Goal: Task Accomplishment & Management: Manage account settings

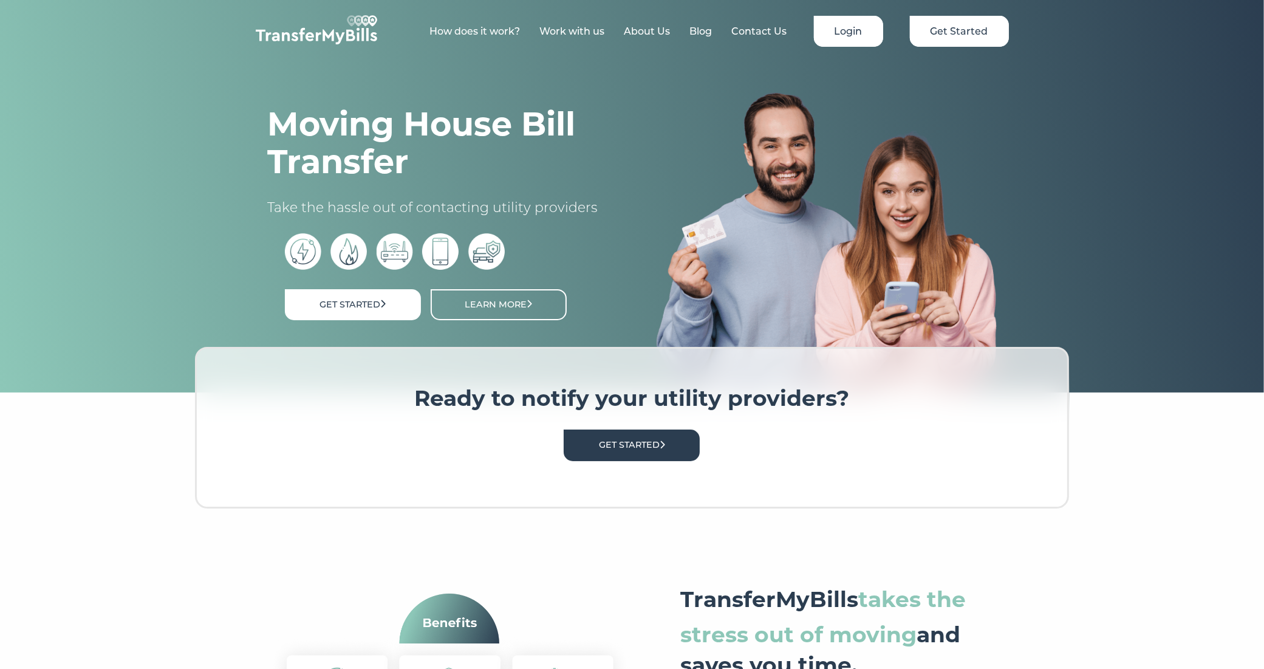
click at [863, 29] on link "Login" at bounding box center [848, 31] width 69 height 31
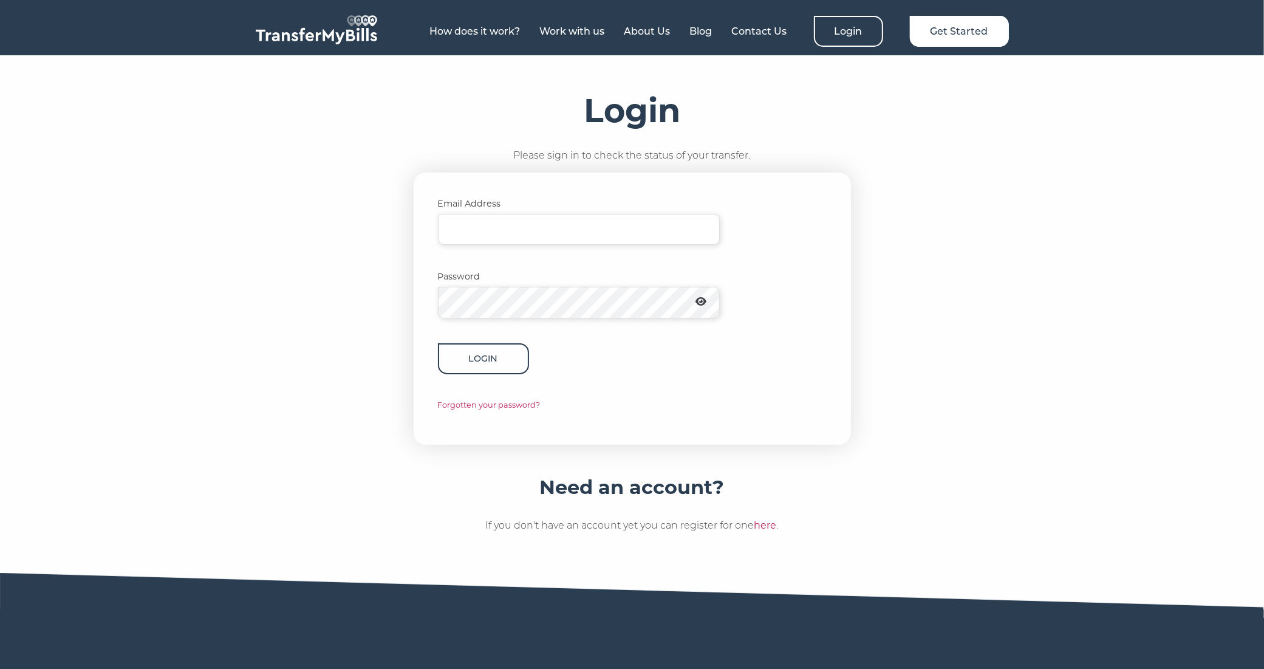
type input "[PERSON_NAME][EMAIL_ADDRESS][DOMAIN_NAME]"
click at [471, 352] on button "Login" at bounding box center [483, 358] width 91 height 31
